Goal: Task Accomplishment & Management: Understand process/instructions

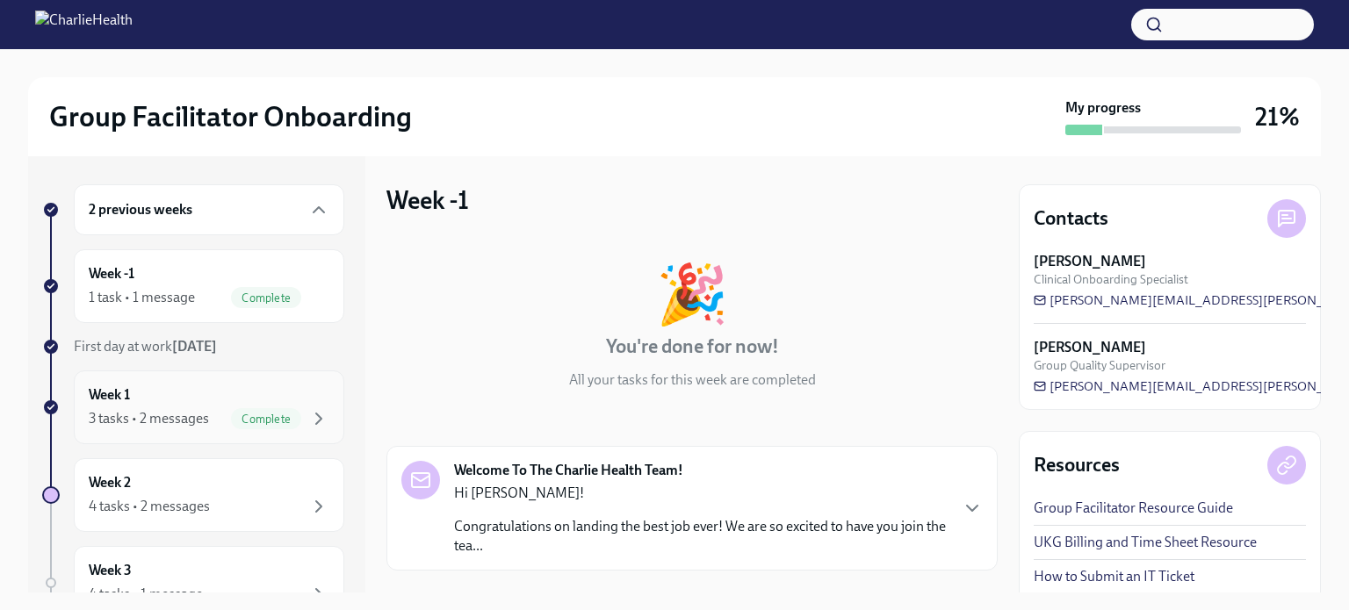
click at [160, 401] on div "Week 1 3 tasks • 2 messages Complete" at bounding box center [209, 407] width 241 height 44
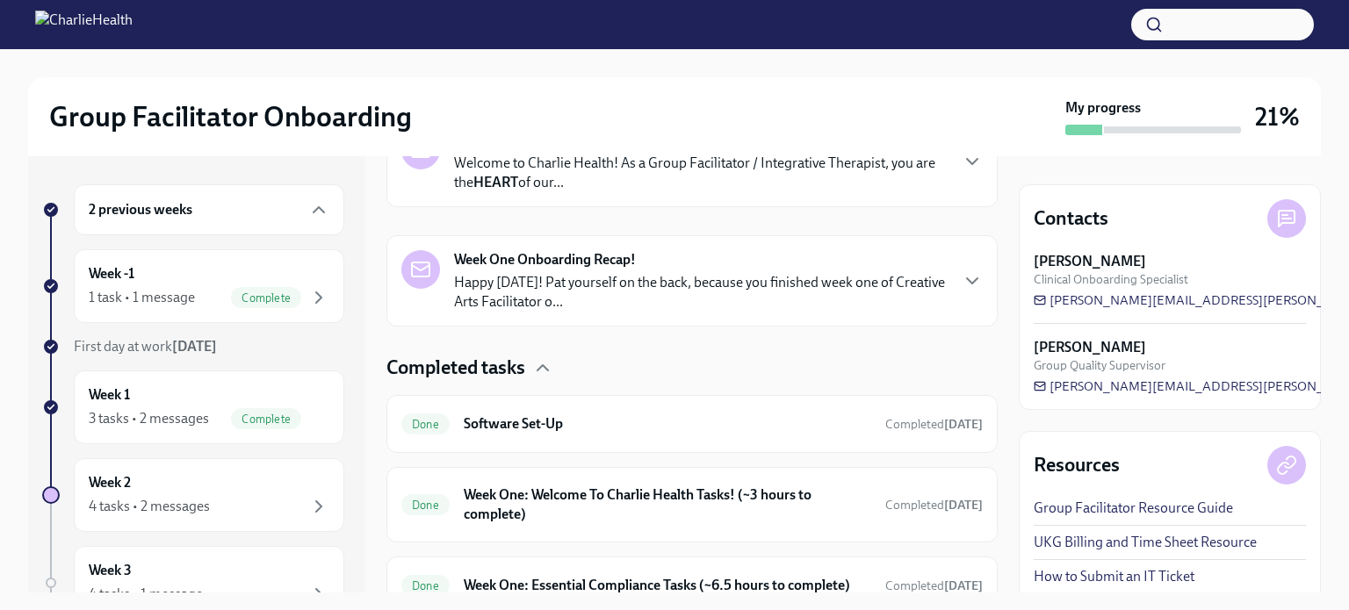
scroll to position [423, 0]
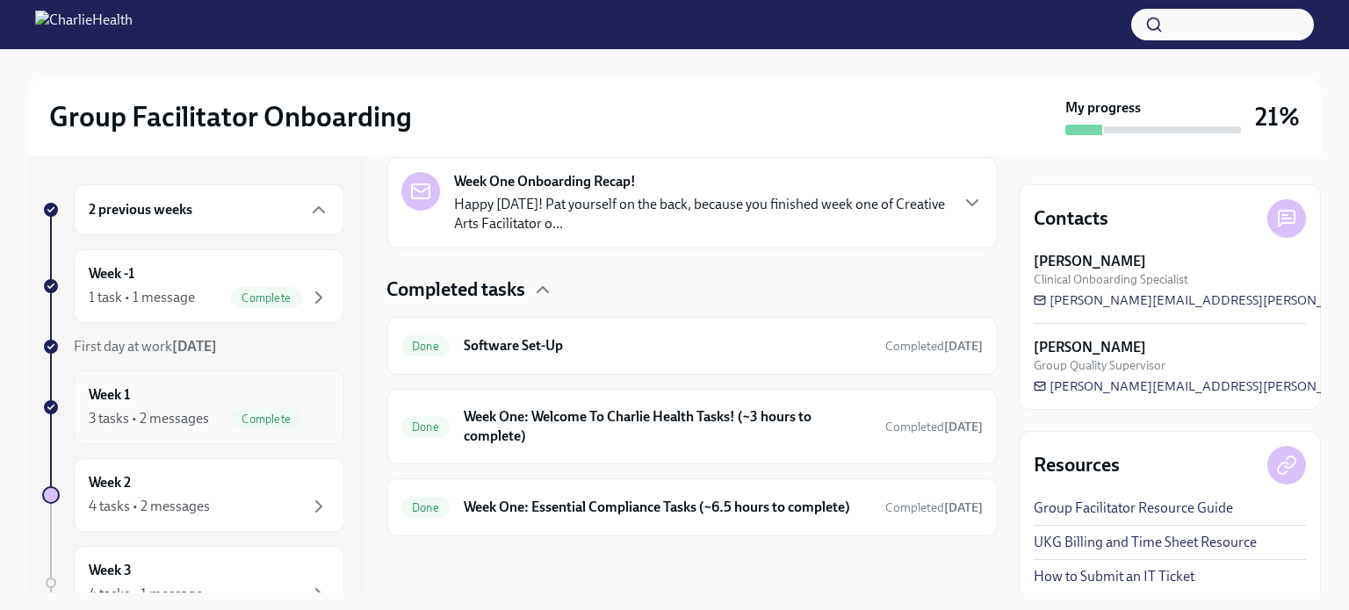
click at [133, 392] on div "Week 1 3 tasks • 2 messages Complete" at bounding box center [209, 407] width 241 height 44
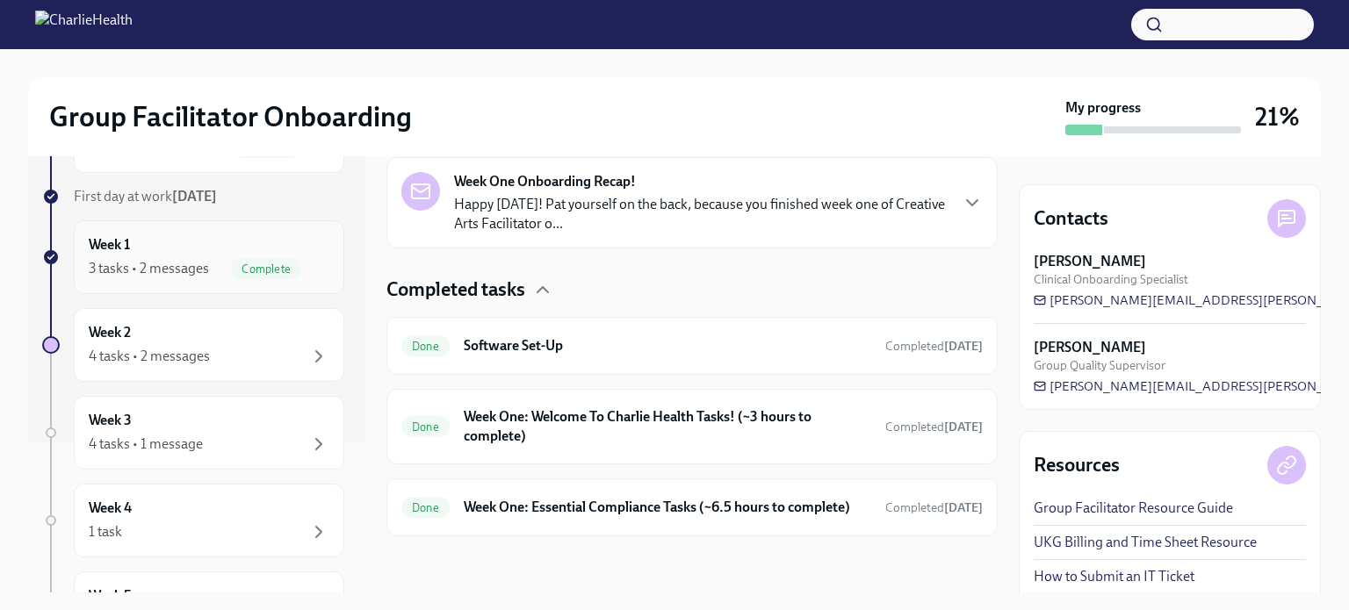
scroll to position [176, 0]
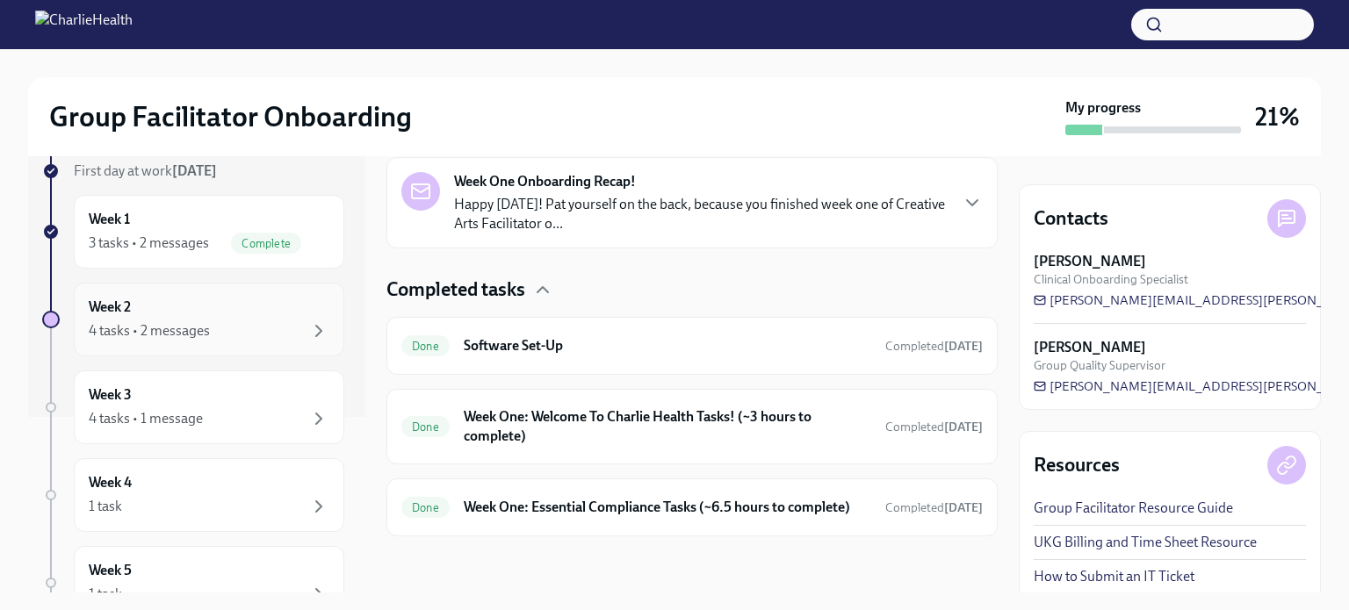
click at [152, 325] on div "4 tasks • 2 messages" at bounding box center [149, 330] width 121 height 19
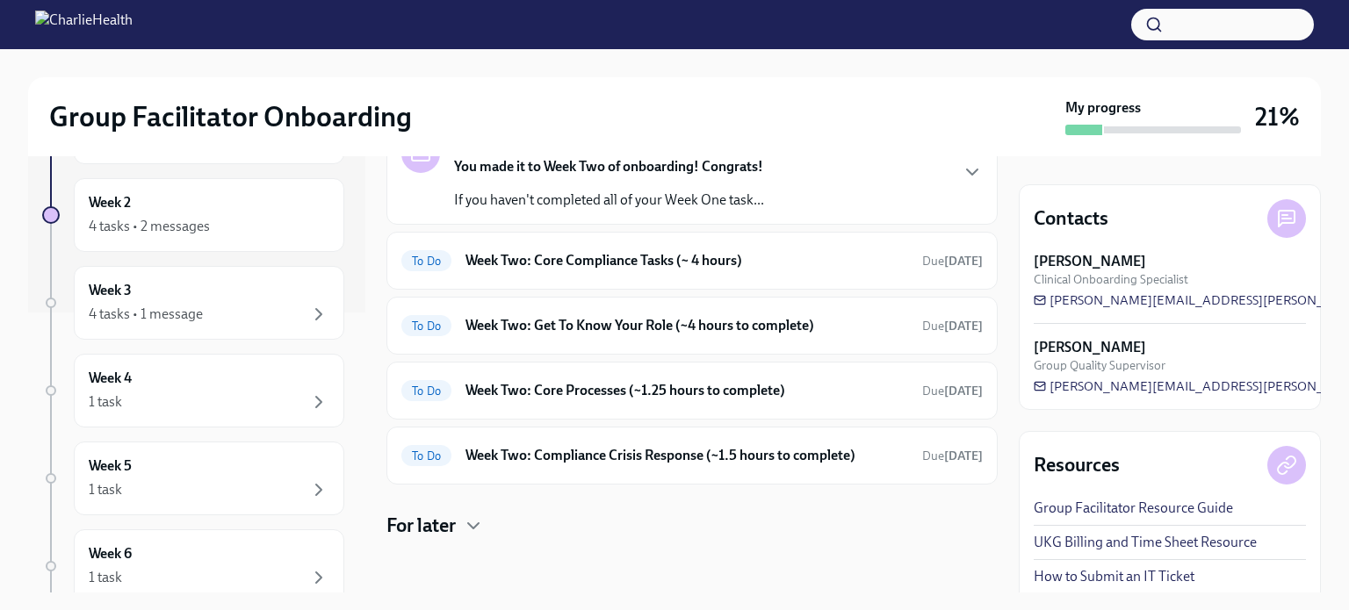
scroll to position [391, 0]
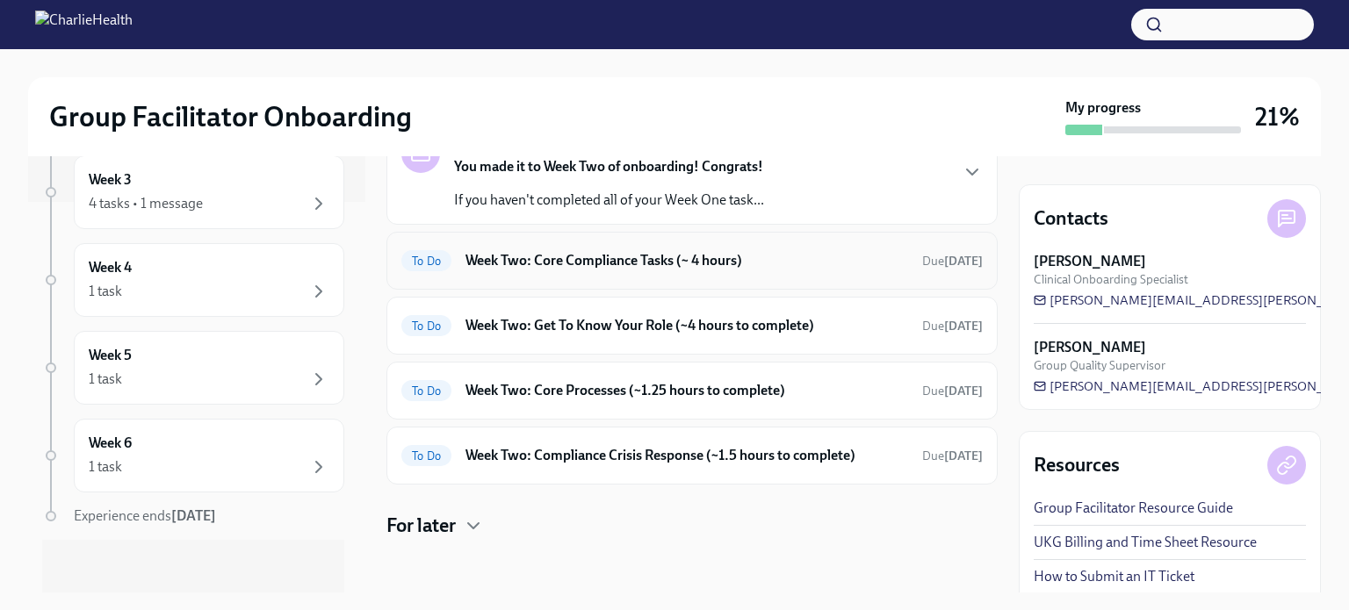
click at [576, 263] on h6 "Week Two: Core Compliance Tasks (~ 4 hours)" at bounding box center [686, 260] width 443 height 19
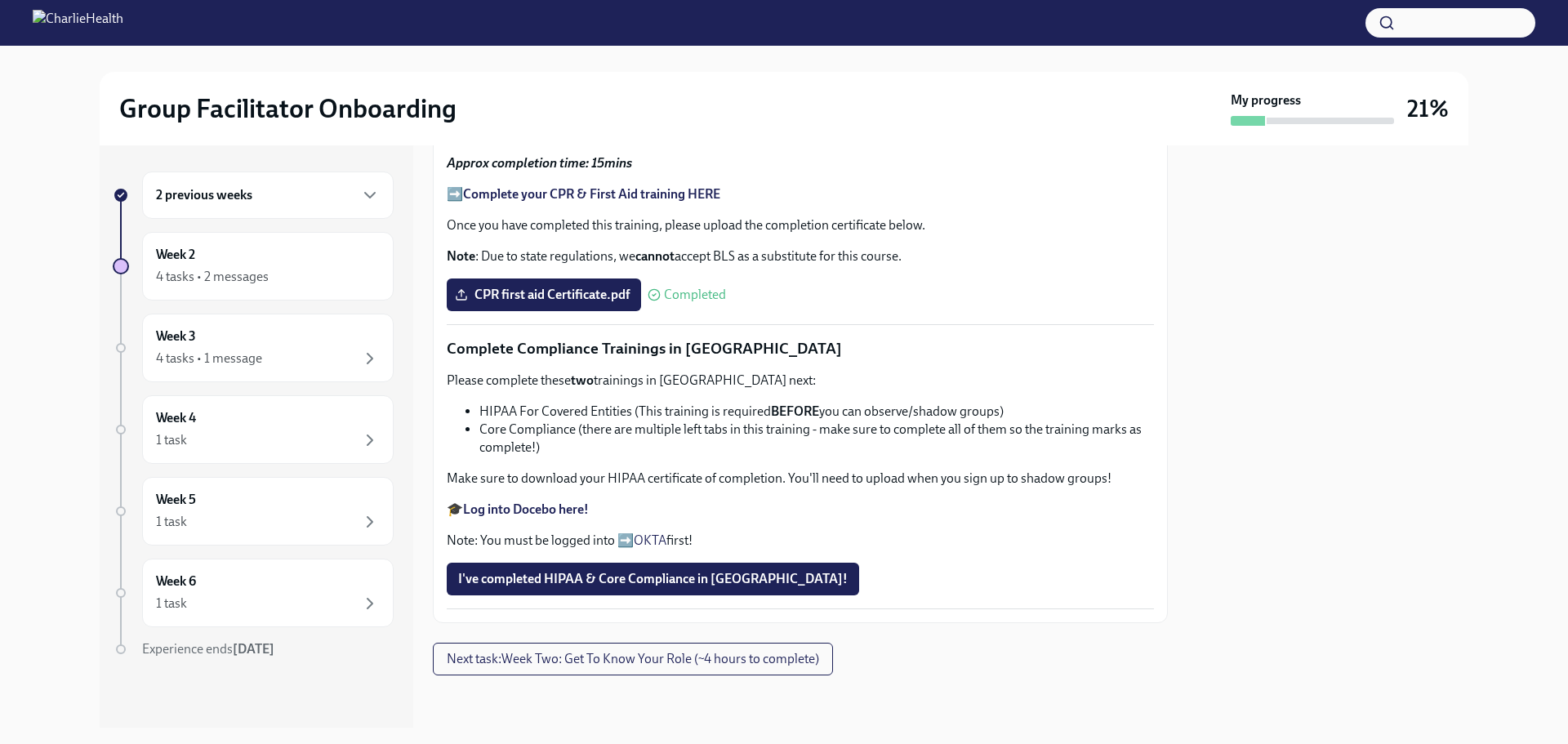
scroll to position [1000, 0]
click at [537, 510] on strong "Log into Docebo here!" at bounding box center [525, 509] width 126 height 16
click at [946, 350] on p "Complete Compliance Trainings in [GEOGRAPHIC_DATA]" at bounding box center [800, 349] width 707 height 21
